Goal: Information Seeking & Learning: Learn about a topic

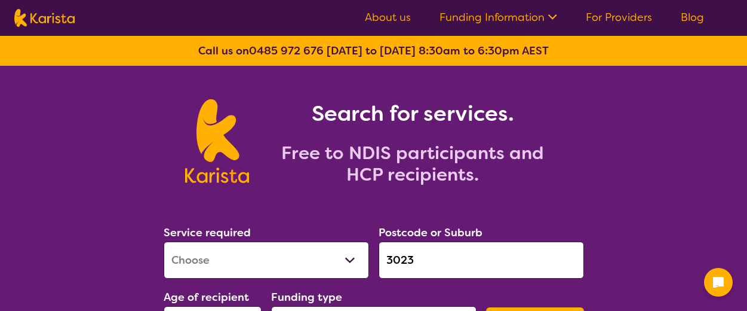
select select "[MEDICAL_DATA]"
select select "EC"
select select "NDIS"
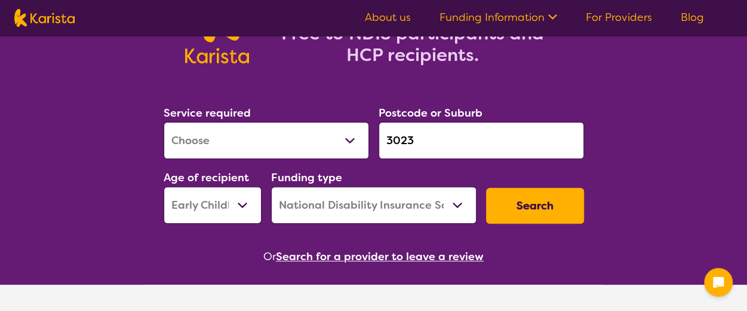
click at [375, 140] on div "Postcode or Suburb 3023" at bounding box center [481, 131] width 215 height 64
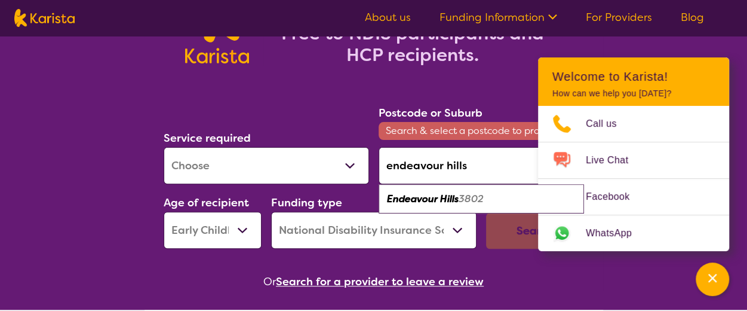
click at [423, 196] on em "Endeavour Hills" at bounding box center [423, 198] width 72 height 13
type input "3802"
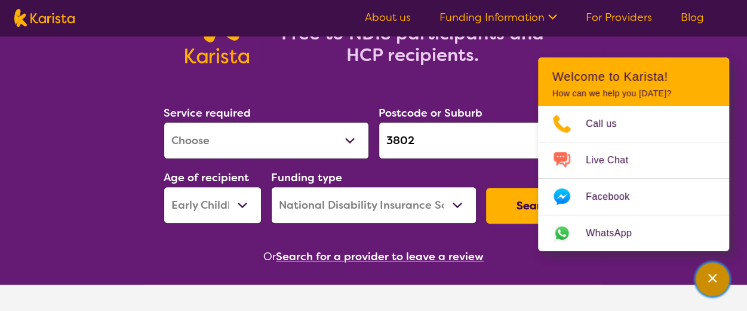
click at [706, 277] on div "Channel Menu" at bounding box center [713, 279] width 24 height 26
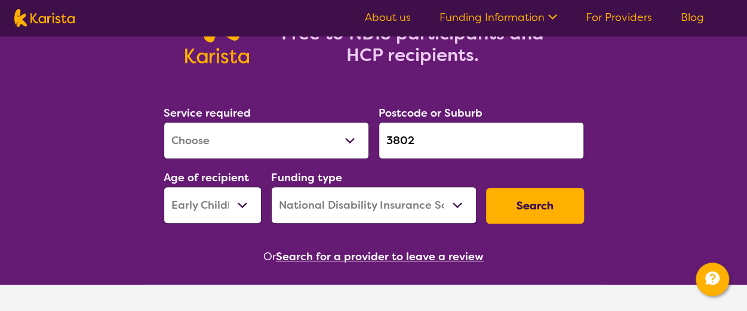
click at [297, 147] on select "Allied Health Assistant Assessment ([MEDICAL_DATA] or [MEDICAL_DATA]) Behaviour…" at bounding box center [266, 140] width 205 height 37
select select "[MEDICAL_DATA]"
click at [164, 122] on select "Allied Health Assistant Assessment ([MEDICAL_DATA] or [MEDICAL_DATA]) Behaviour…" at bounding box center [266, 140] width 205 height 37
click at [533, 205] on button "Search" at bounding box center [535, 206] width 98 height 36
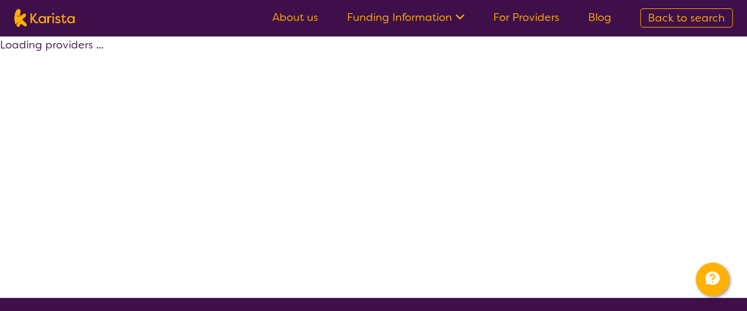
select select "by_score"
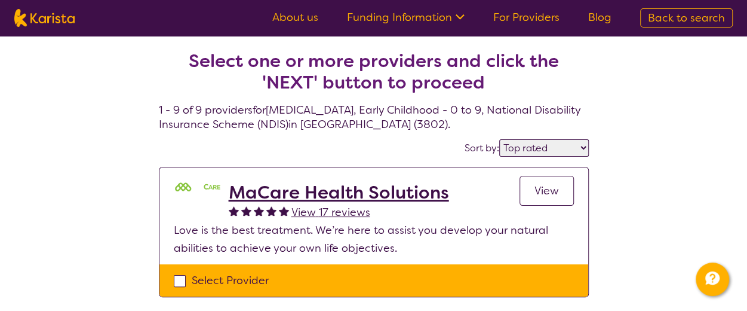
scroll to position [119, 0]
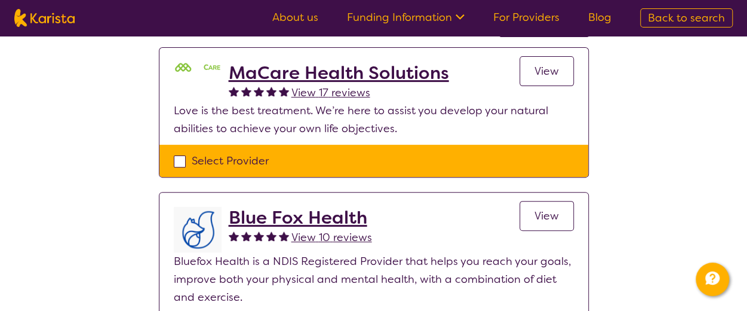
select select "[MEDICAL_DATA]"
select select "EC"
select select "NDIS"
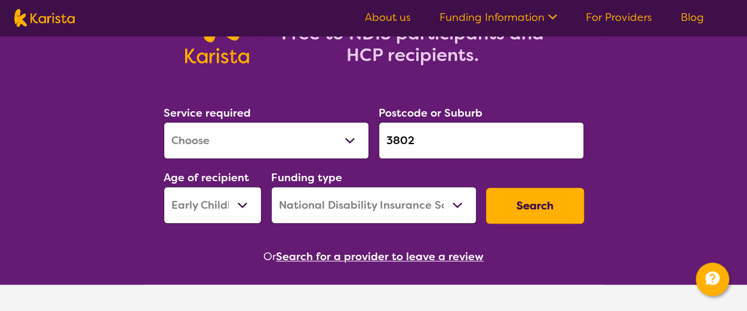
click at [210, 205] on select "Early Childhood - 0 to 9 Child - 10 to 11 Adolescent - 12 to 17 Adult - 18 to 6…" at bounding box center [213, 204] width 98 height 37
select select "AD"
click at [164, 186] on select "Early Childhood - 0 to 9 Child - 10 to 11 Adolescent - 12 to 17 Adult - 18 to 6…" at bounding box center [213, 204] width 98 height 37
click at [544, 204] on button "Search" at bounding box center [535, 206] width 98 height 36
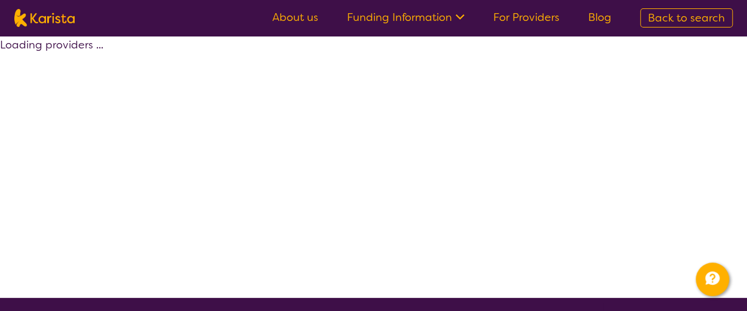
select select "by_score"
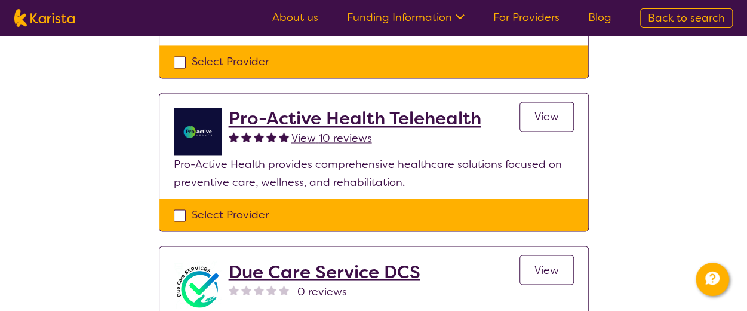
scroll to position [956, 0]
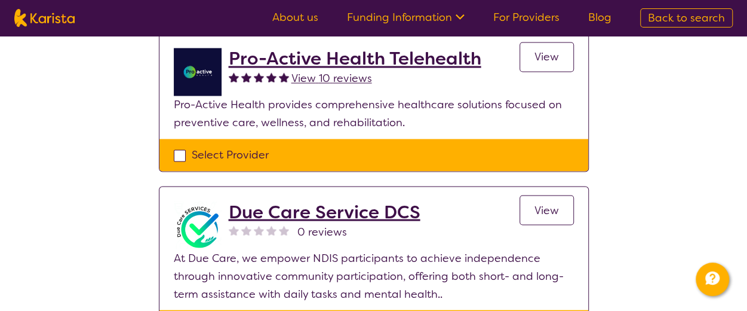
click at [348, 201] on h2 "Due Care Service DCS" at bounding box center [325, 211] width 192 height 21
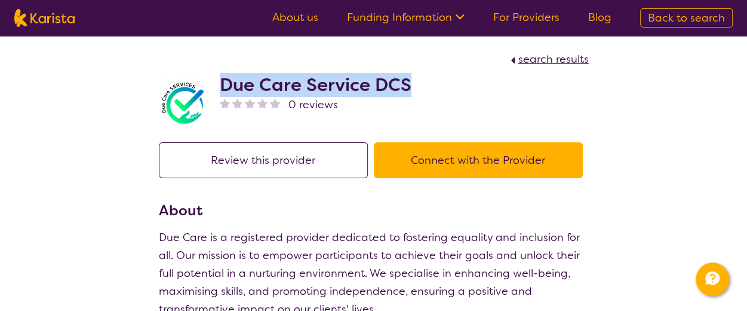
drag, startPoint x: 417, startPoint y: 88, endPoint x: 219, endPoint y: 87, distance: 197.7
click at [219, 87] on div "Due Care Service DCS 0 reviews" at bounding box center [374, 98] width 430 height 60
copy h2 "Due Care Service DCS"
select select "by_score"
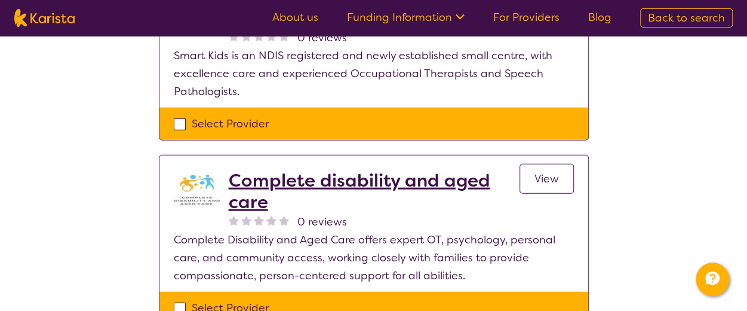
scroll to position [1380, 0]
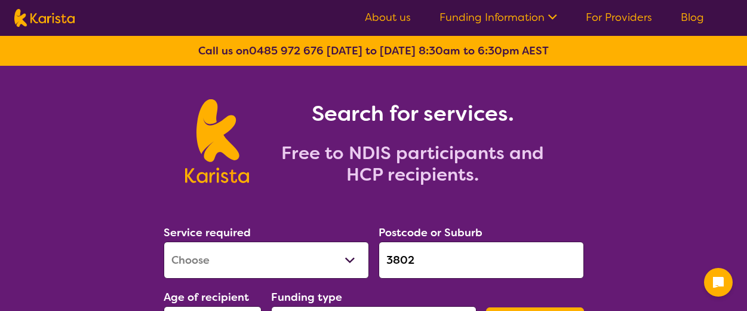
select select "[MEDICAL_DATA]"
select select "AD"
select select "NDIS"
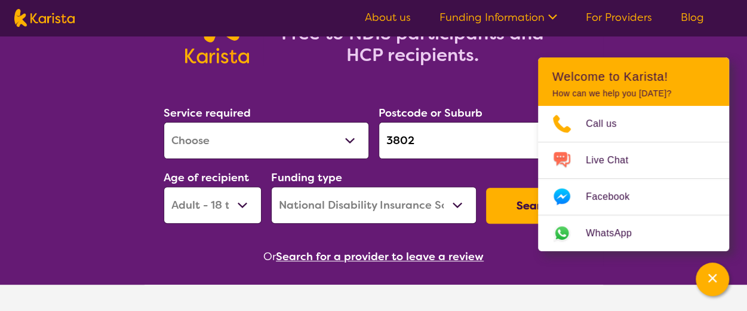
click at [514, 205] on button "Search" at bounding box center [535, 206] width 98 height 36
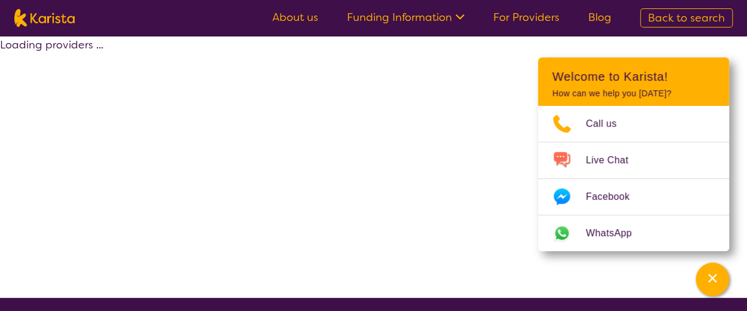
select select "by_score"
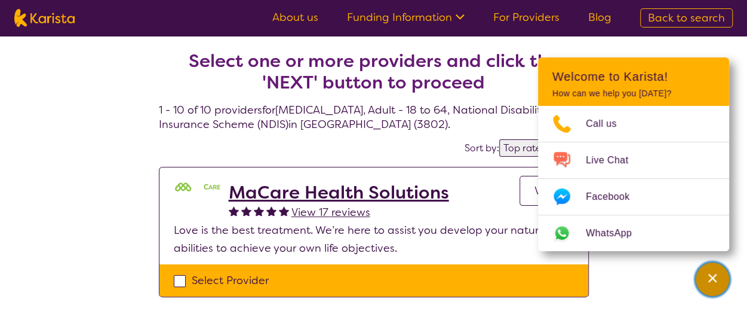
click at [714, 271] on div "Channel Menu" at bounding box center [713, 279] width 24 height 26
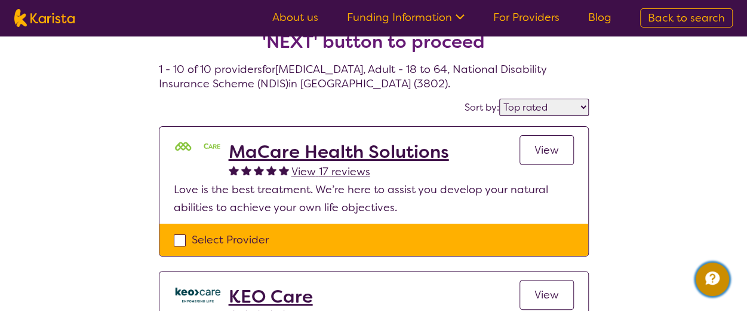
scroll to position [60, 0]
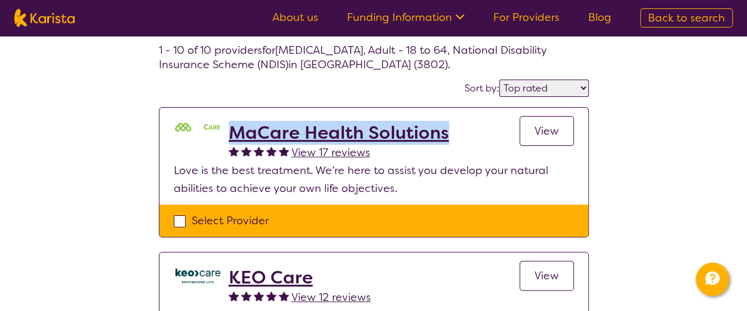
drag, startPoint x: 463, startPoint y: 133, endPoint x: 229, endPoint y: 142, distance: 234.3
click at [229, 142] on div "MaCare Health Solutions View 17 reviews View" at bounding box center [401, 141] width 345 height 39
copy h2 "MaCare Health Solutions"
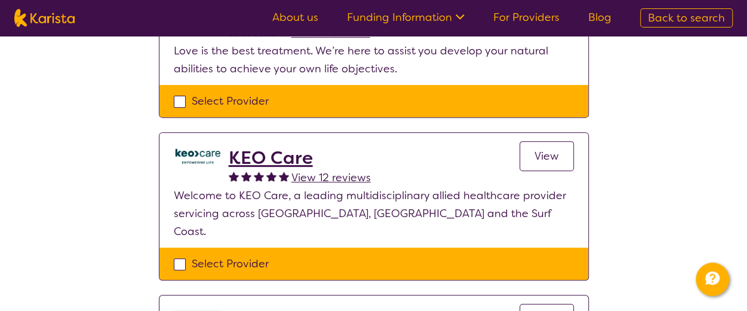
scroll to position [0, 0]
